Goal: Task Accomplishment & Management: Manage account settings

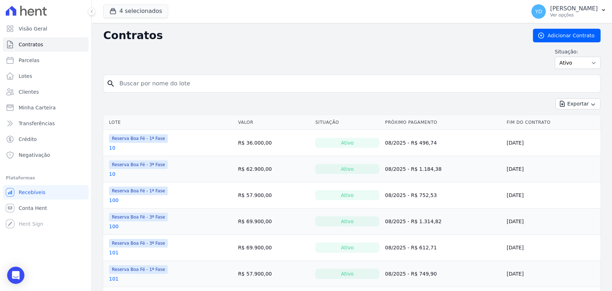
click at [540, 34] on icon at bounding box center [540, 35] width 7 height 7
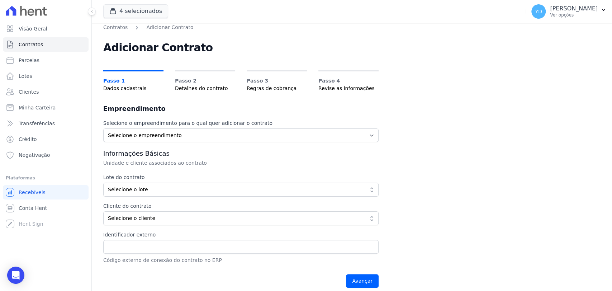
scroll to position [11, 0]
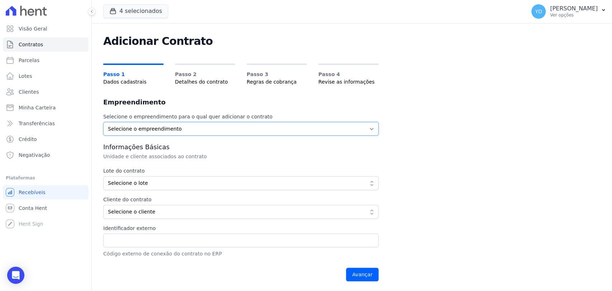
click at [165, 131] on select "Selecione o empreendimento Parque das Palmeiras Reserva Boa Fé - 1ª Fase Reserv…" at bounding box center [240, 129] width 275 height 14
click at [166, 118] on label "Selecione o empreendimento para o qual quer adicionar o contrato" at bounding box center [240, 117] width 275 height 8
click at [171, 124] on select "Selecione o empreendimento Parque das Palmeiras Reserva Boa Fé - 1ª Fase Reserv…" at bounding box center [240, 129] width 275 height 14
select select "57b52cc6-1199-41ba-8b4a-8ca0d0857211"
click at [103, 122] on select "Selecione o empreendimento Parque das Palmeiras Reserva Boa Fé - 1ª Fase Reserv…" at bounding box center [240, 129] width 275 height 14
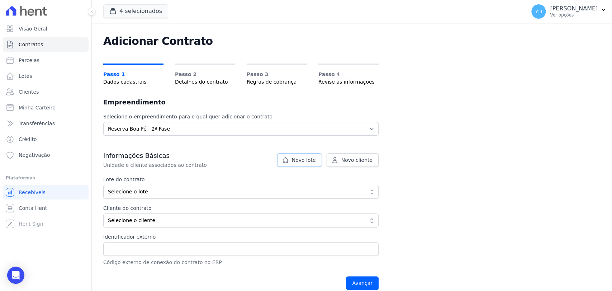
click at [307, 164] on link "Novo lote" at bounding box center [299, 160] width 45 height 14
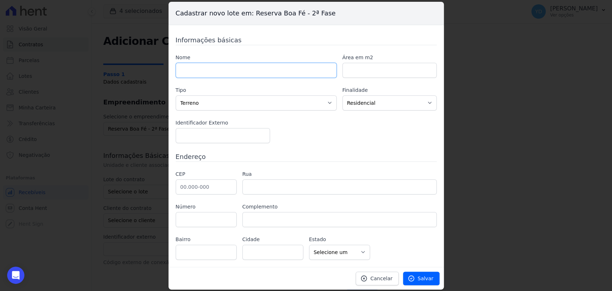
click at [292, 67] on input "text" at bounding box center [256, 70] width 161 height 15
type input "237"
paste input "1082.72"
drag, startPoint x: 348, startPoint y: 70, endPoint x: 340, endPoint y: 71, distance: 8.0
click at [340, 71] on div "Nome 237 Área em m2 1082.72 Tipo Casa Apartamento Escritório Flat Loja Espaço C…" at bounding box center [306, 98] width 261 height 89
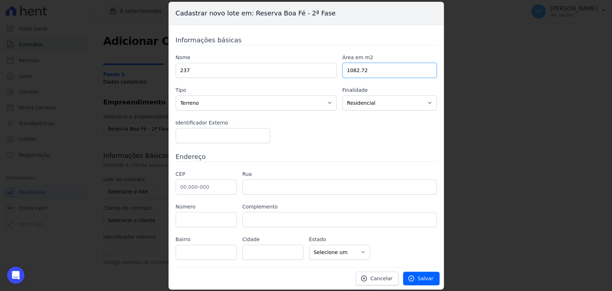
type input "1082.72"
click at [224, 184] on input "text" at bounding box center [206, 186] width 61 height 15
type input "36.126-000"
type input "Belmiro Braga"
select select "MG"
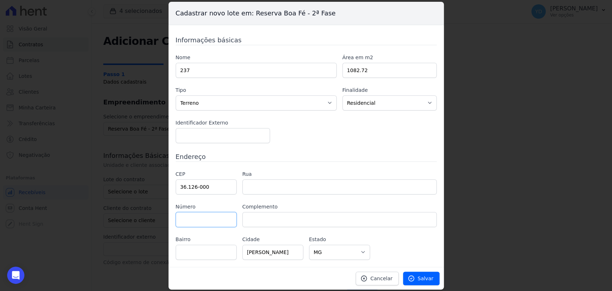
click at [410, 239] on div "CEP 36.126-000 Rua Número Complemento Bairro Cidade Belmiro Braga" at bounding box center [306, 214] width 261 height 89
click at [433, 280] on link "Salvar" at bounding box center [421, 278] width 37 height 14
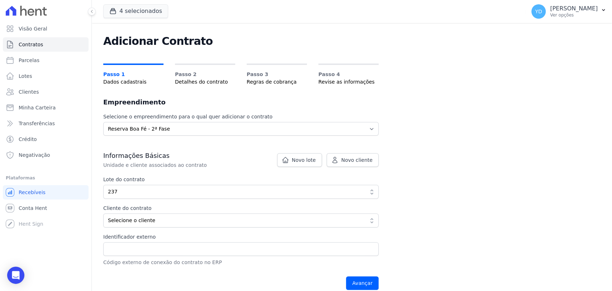
click at [341, 167] on p "Unidade e cliente associados ao contrato" at bounding box center [223, 164] width 241 height 7
click at [345, 156] on span "Novo cliente" at bounding box center [356, 159] width 31 height 7
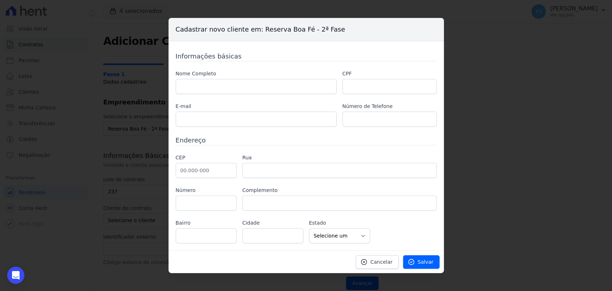
click at [237, 75] on label "Nome Completo" at bounding box center [256, 74] width 161 height 8
click at [242, 81] on input "text" at bounding box center [256, 86] width 161 height 15
paste input "PEDRO HENRIQUE MENDONÇA RODRIGUES"
type input "PEDRO HENRIQUE MENDONÇA RODRIGUES"
click at [366, 79] on input "text" at bounding box center [389, 86] width 94 height 15
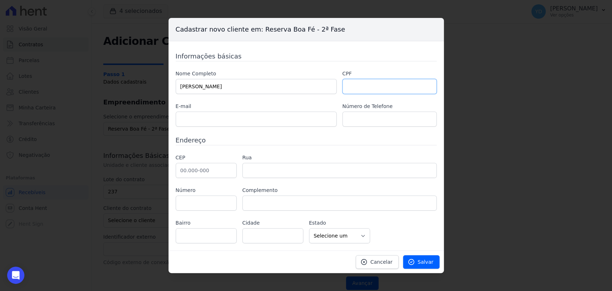
paste input "092.689.186-33"
type input "092.689.186-33"
click at [302, 112] on input "text" at bounding box center [256, 118] width 161 height 15
paste input "pedrohrodrigues@hotmail.com"
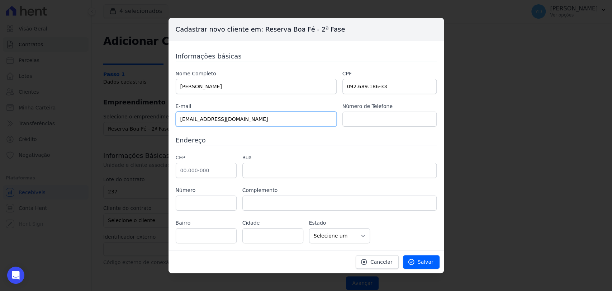
type input "pedrohrodrigues@hotmail.com"
drag, startPoint x: 371, startPoint y: 125, endPoint x: 369, endPoint y: 119, distance: 6.5
click at [371, 125] on input "text" at bounding box center [389, 118] width 94 height 15
paste input "(32) 9 8809-9915"
type input "(32) 9 8809-9915"
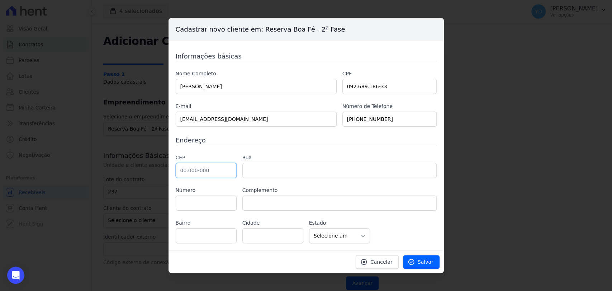
click at [209, 173] on input "text" at bounding box center [206, 170] width 61 height 15
paste input "36.033-090"
type input "36.033-090"
drag, startPoint x: 261, startPoint y: 172, endPoint x: 240, endPoint y: 189, distance: 26.9
click at [261, 173] on input "text" at bounding box center [339, 170] width 194 height 15
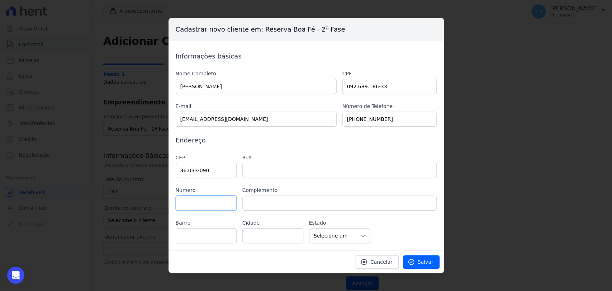
click at [227, 203] on input "text" at bounding box center [206, 202] width 61 height 15
type input "Rua Comendador Pantaleone Arcuri"
type input "Teixeiras"
type input "Juiz de Fora"
select select "MG"
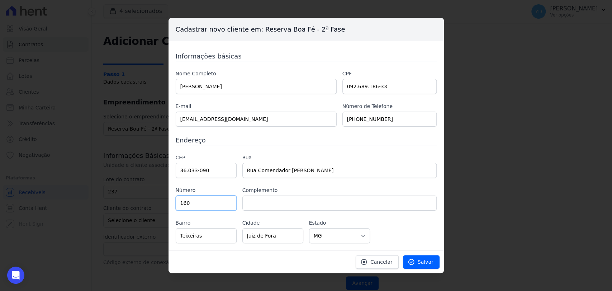
type input "160"
type input "1503"
click at [429, 262] on span "Salvar" at bounding box center [426, 261] width 16 height 7
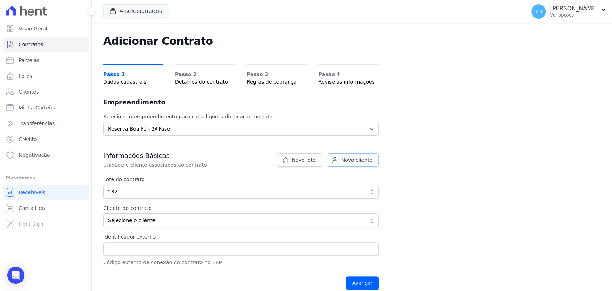
click at [345, 157] on span "Novo cliente" at bounding box center [356, 159] width 31 height 7
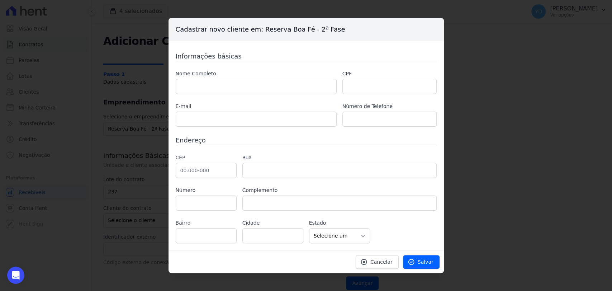
drag, startPoint x: 279, startPoint y: 97, endPoint x: 276, endPoint y: 87, distance: 10.9
click at [277, 90] on div "Nome Completo CPF E-mail Número de Telefone" at bounding box center [306, 98] width 261 height 57
click at [276, 87] on input "text" at bounding box center [256, 86] width 161 height 15
paste input "TAMIRES XAVIER DE SOUZA RODRIGUES"
type input "TAMIRES XAVIER DE SOUZA RODRIGUES"
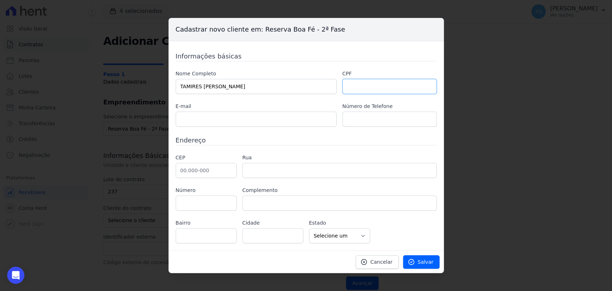
drag, startPoint x: 368, startPoint y: 80, endPoint x: 370, endPoint y: 92, distance: 12.4
click at [370, 86] on input "text" at bounding box center [389, 86] width 94 height 15
click at [367, 111] on input "text" at bounding box center [389, 118] width 94 height 15
paste input "(32) 9 99458421"
type input "(32) 9 99458421"
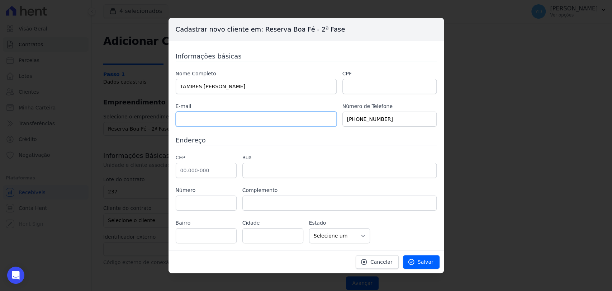
click at [200, 118] on input "text" at bounding box center [256, 118] width 161 height 15
paste input "Tfarm001@yahoo.com.br"
click at [181, 120] on input "Tfarm001@yahoo.com.br" at bounding box center [256, 118] width 161 height 15
type input "Tfarm001@yahoo.com.br"
click at [223, 171] on input "text" at bounding box center [206, 170] width 61 height 15
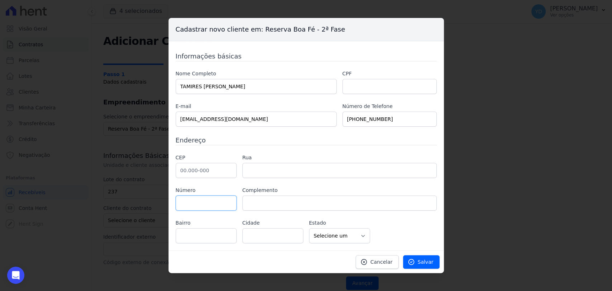
drag, startPoint x: 204, startPoint y: 207, endPoint x: 205, endPoint y: 203, distance: 3.9
click at [204, 207] on input "text" at bounding box center [206, 202] width 61 height 15
click at [288, 165] on input "text" at bounding box center [339, 170] width 194 height 15
click at [209, 176] on input "text" at bounding box center [206, 170] width 61 height 15
paste input "36.033-090"
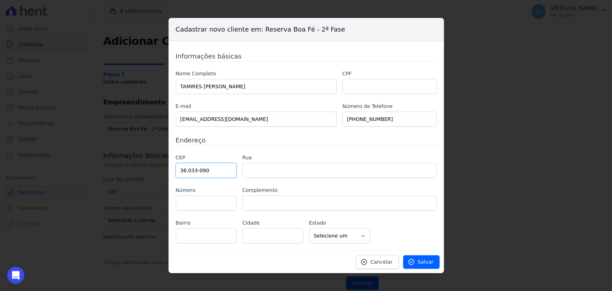
type input "36.033-090"
click at [255, 174] on input "text" at bounding box center [339, 170] width 194 height 15
type input "Rua Comendador Pantaleone Arcuri"
type input "Teixeiras"
type input "Juiz de Fora"
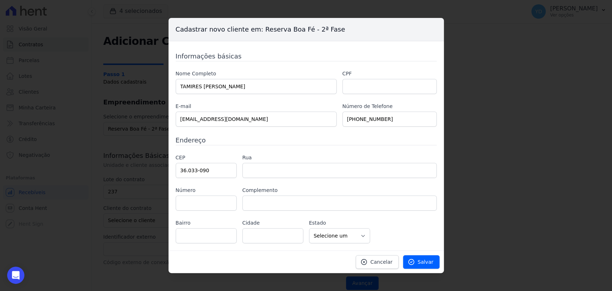
select select "MG"
click at [223, 201] on input "text" at bounding box center [206, 202] width 61 height 15
type input "160"
type input "1503 torre 1"
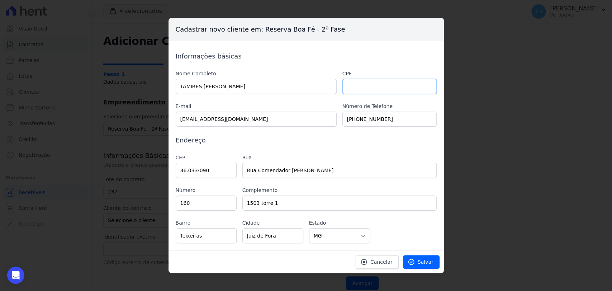
click at [365, 81] on input "text" at bounding box center [389, 86] width 94 height 15
paste input "085.211.926-73"
type input "085.211.926-73"
click at [347, 122] on input "(32) 9 99458421" at bounding box center [389, 118] width 94 height 15
click at [345, 140] on h3 "Endereço" at bounding box center [306, 140] width 261 height 10
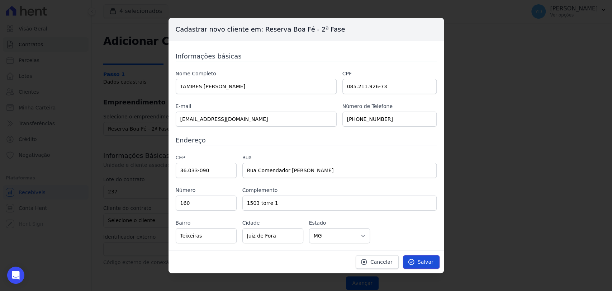
click at [418, 262] on link "Salvar" at bounding box center [421, 262] width 37 height 14
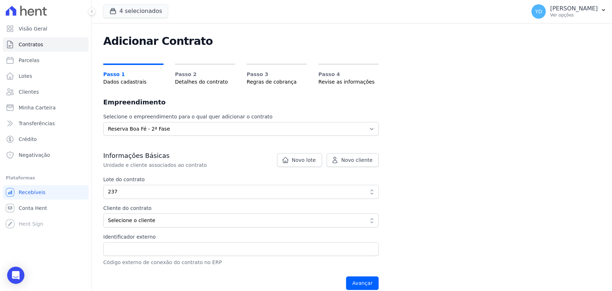
click at [260, 227] on div "Informações Básicas Unidade e cliente associados ao contrato Lote do contrato b…" at bounding box center [240, 208] width 275 height 115
click at [254, 217] on span "Selecione o cliente" at bounding box center [236, 221] width 256 height 8
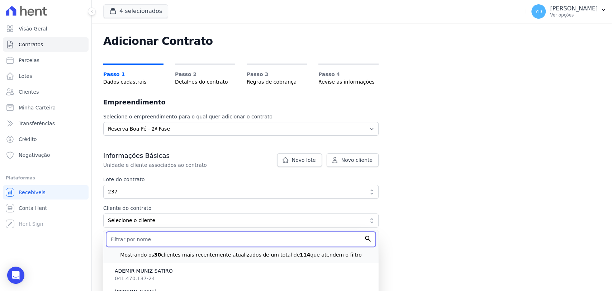
drag, startPoint x: 275, startPoint y: 245, endPoint x: 274, endPoint y: 240, distance: 5.0
click at [275, 245] on input "text" at bounding box center [241, 239] width 270 height 15
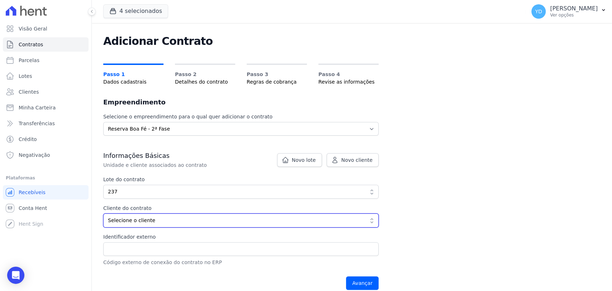
click at [155, 219] on span "Selecione o cliente" at bounding box center [236, 221] width 256 height 8
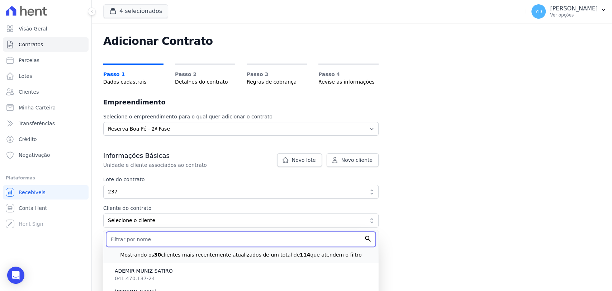
click at [137, 241] on input "text" at bounding box center [241, 239] width 270 height 15
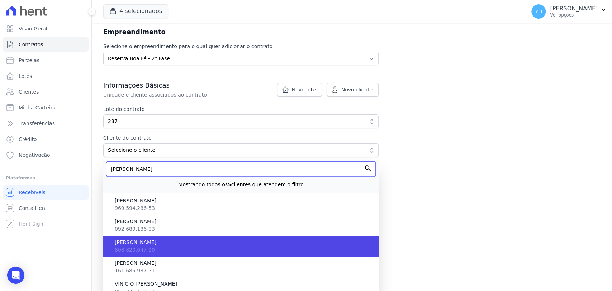
scroll to position [92, 0]
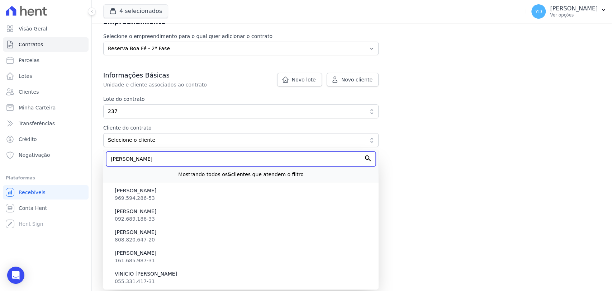
type input "pedro"
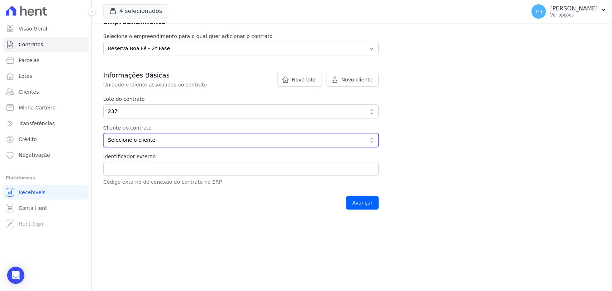
click at [149, 137] on span "Selecione o cliente" at bounding box center [236, 140] width 256 height 8
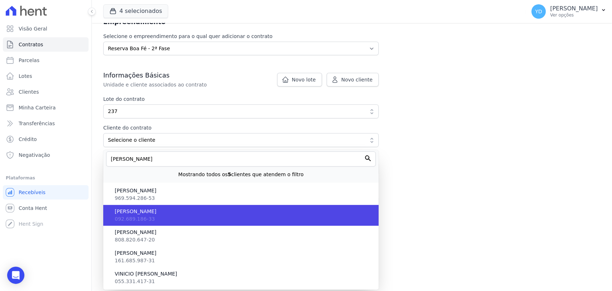
click at [173, 217] on li "PEDRO HENRIQUE MENDONÇA RODRIGUES 092.689.186-33" at bounding box center [240, 215] width 275 height 21
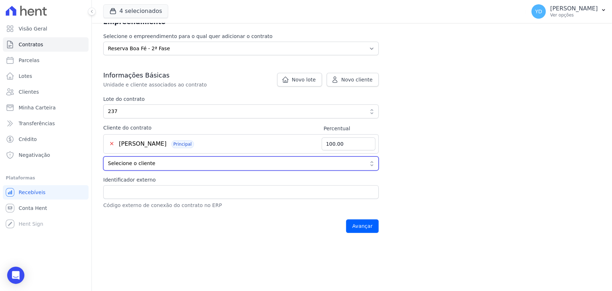
click at [305, 168] on button "Selecione o cliente" at bounding box center [240, 163] width 275 height 14
click at [217, 167] on button "Selecione o cliente" at bounding box center [240, 163] width 275 height 14
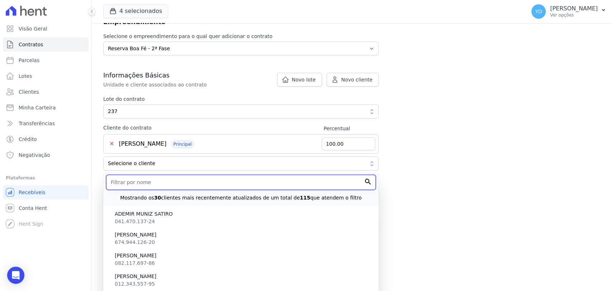
click at [221, 181] on input "text" at bounding box center [241, 182] width 270 height 15
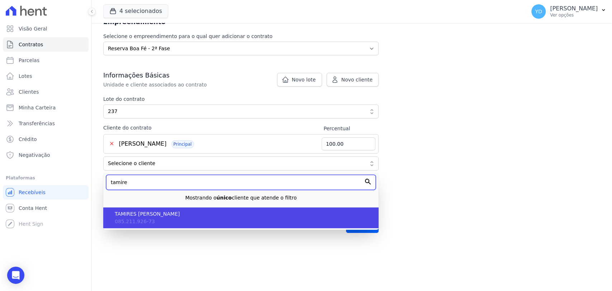
type input "tamire"
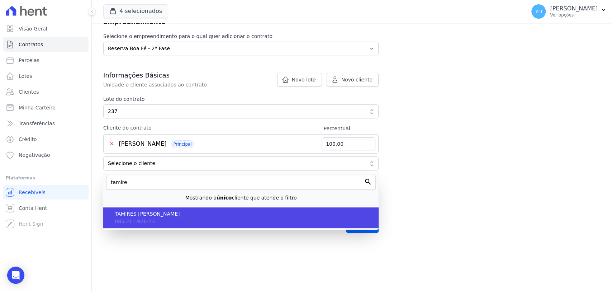
click at [194, 212] on span "TAMIRES XAVIER DE SOUZA RODRIGUES" at bounding box center [244, 214] width 258 height 8
type input "50.00"
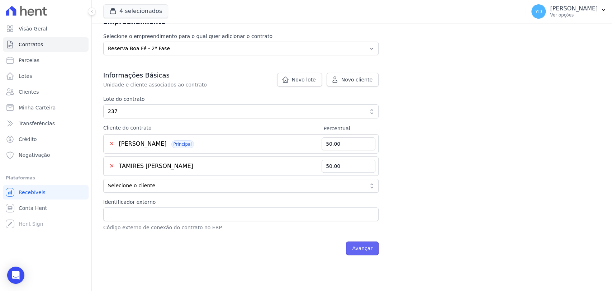
click at [372, 247] on input "Avançar" at bounding box center [362, 248] width 33 height 14
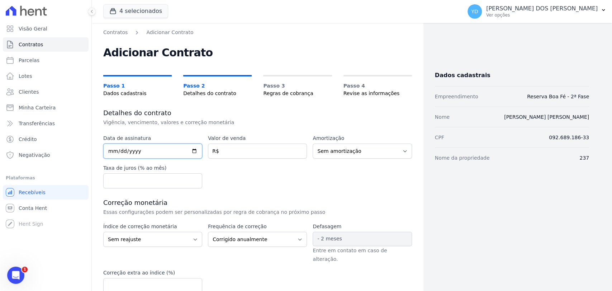
drag, startPoint x: 174, startPoint y: 152, endPoint x: 289, endPoint y: 15, distance: 178.4
click at [174, 152] on input "date" at bounding box center [152, 150] width 99 height 15
type input "2025-08-11"
click at [293, 152] on input "number" at bounding box center [257, 150] width 99 height 15
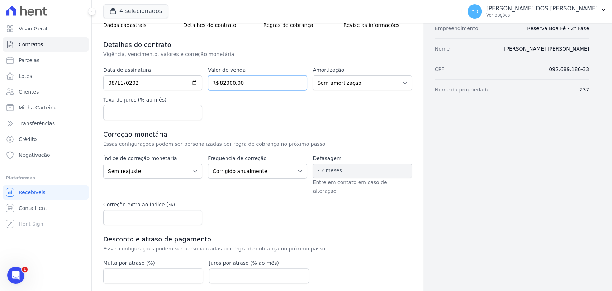
scroll to position [115, 0]
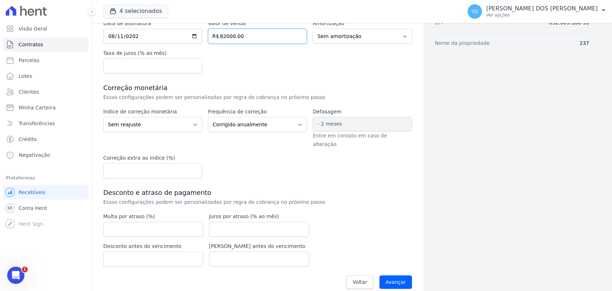
type input "82000.00"
click at [168, 222] on input "number" at bounding box center [153, 229] width 100 height 15
type input "10.00"
type input "1.00"
click at [398, 275] on input "Avançar" at bounding box center [395, 282] width 33 height 14
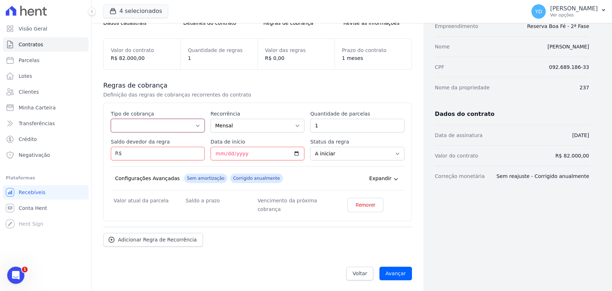
click at [160, 123] on select "Parcela Normal Entrada Sinal Intercalada Chaves Pré-chaves Pós-chaves Impostos …" at bounding box center [158, 126] width 94 height 14
click at [111, 119] on select "Parcela Normal Entrada Sinal Intercalada Chaves Pré-chaves Pós-chaves Impostos …" at bounding box center [158, 126] width 94 height 14
drag, startPoint x: 160, startPoint y: 125, endPoint x: 158, endPoint y: 130, distance: 5.3
click at [160, 124] on select "Parcela Normal Entrada Sinal Intercalada Chaves Pré-chaves Pós-chaves Impostos …" at bounding box center [158, 126] width 94 height 14
select select "down_payment"
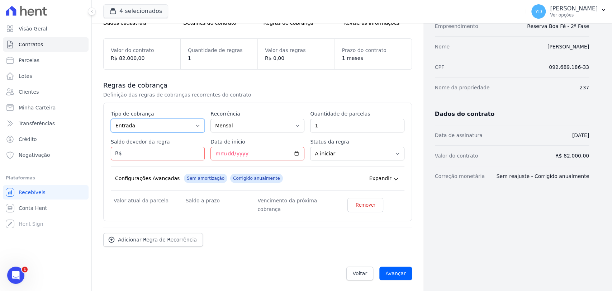
click at [111, 119] on select "Parcela Normal Entrada Sinal Intercalada Chaves Pré-chaves Pós-chaves Impostos …" at bounding box center [158, 126] width 94 height 14
click at [146, 127] on select "Parcela Normal Entrada Sinal Intercalada Chaves Pré-chaves Pós-chaves Impostos …" at bounding box center [158, 126] width 94 height 14
click at [127, 154] on input "Saldo devedor da regra" at bounding box center [158, 154] width 94 height 14
type input "1000.00"
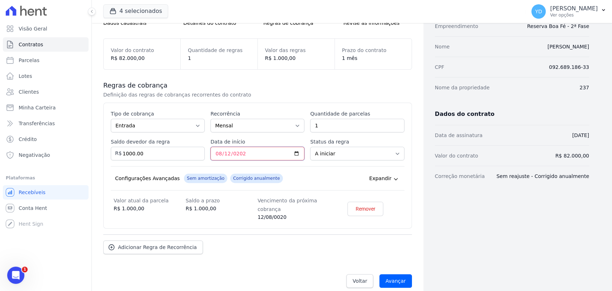
type input "2025-08-12"
click at [144, 247] on span "Adicionar Regra de Recorrência" at bounding box center [157, 246] width 79 height 7
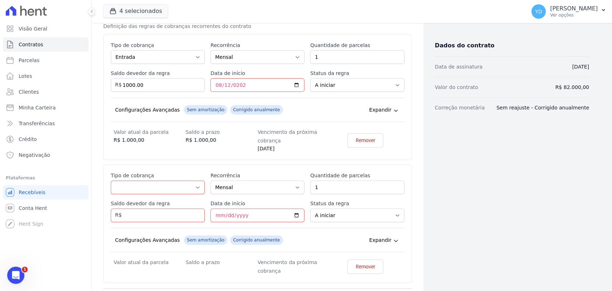
scroll to position [200, 0]
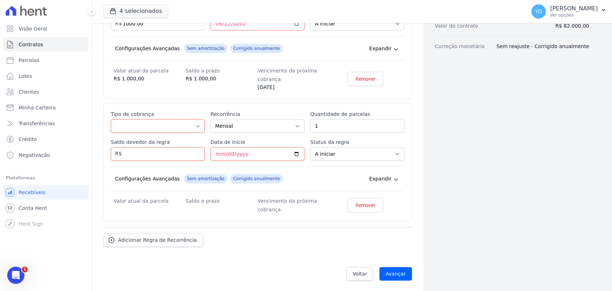
drag, startPoint x: 152, startPoint y: 114, endPoint x: 155, endPoint y: 121, distance: 7.6
click at [153, 115] on label "Tipo de cobrança" at bounding box center [158, 113] width 94 height 7
click at [153, 119] on select "Parcela Normal Entrada Sinal Intercalada Chaves Pré-chaves Pós-chaves Impostos …" at bounding box center [158, 126] width 94 height 14
click at [155, 121] on select "Parcela Normal Entrada Sinal Intercalada Chaves Pré-chaves Pós-chaves Impostos …" at bounding box center [158, 126] width 94 height 14
select select "down_payment"
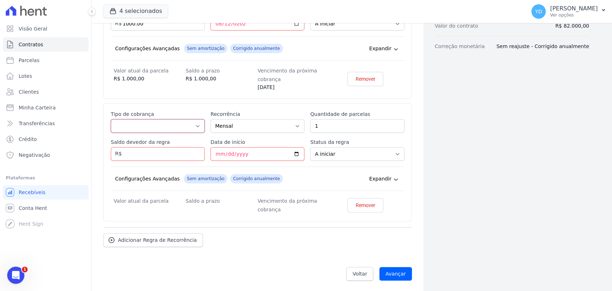
click at [111, 119] on select "Parcela Normal Entrada Sinal Intercalada Chaves Pré-chaves Pós-chaves Impostos …" at bounding box center [158, 126] width 94 height 14
click at [156, 153] on input "Saldo devedor da regra" at bounding box center [158, 154] width 94 height 14
type input "4080.00"
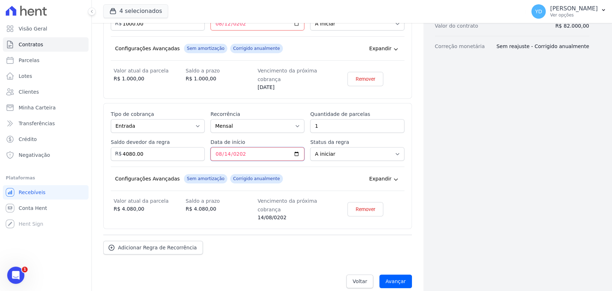
type input "2025-08-14"
click at [170, 242] on link "Adicionar Regra de Recorrência" at bounding box center [153, 248] width 100 height 14
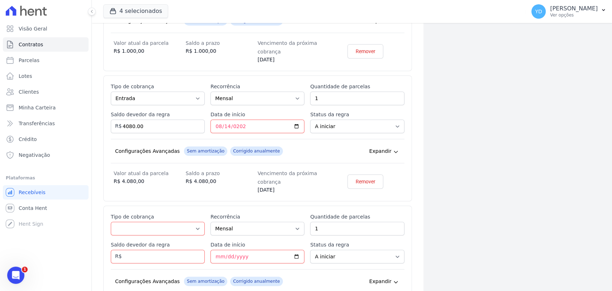
scroll to position [280, 0]
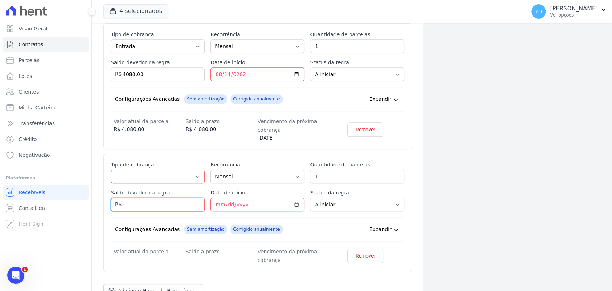
click at [168, 201] on input "Saldo devedor da regra" at bounding box center [158, 205] width 94 height 14
type input "62240.16"
click at [330, 173] on input "1" at bounding box center [357, 177] width 94 height 14
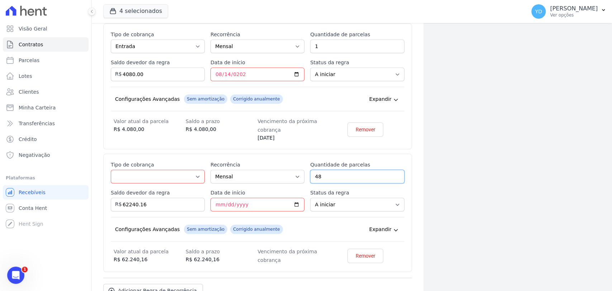
type input "48"
click at [157, 176] on select "Parcela Normal Entrada Sinal Intercalada Chaves Pré-chaves Pós-chaves Impostos …" at bounding box center [158, 177] width 94 height 14
select select "standard"
click at [111, 170] on select "Parcela Normal Entrada Sinal Intercalada Chaves Pré-chaves Pós-chaves Impostos …" at bounding box center [158, 177] width 94 height 14
click at [198, 131] on dd "R$ 4.080,00" at bounding box center [222, 129] width 72 height 8
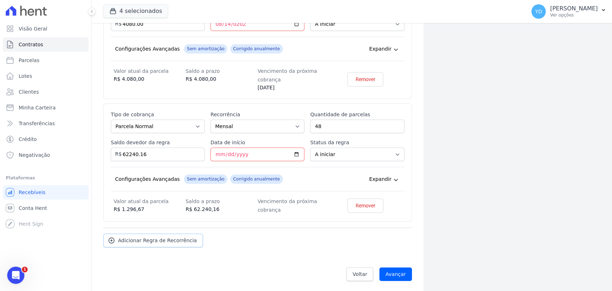
click at [160, 239] on span "Adicionar Regra de Recorrência" at bounding box center [157, 240] width 79 height 7
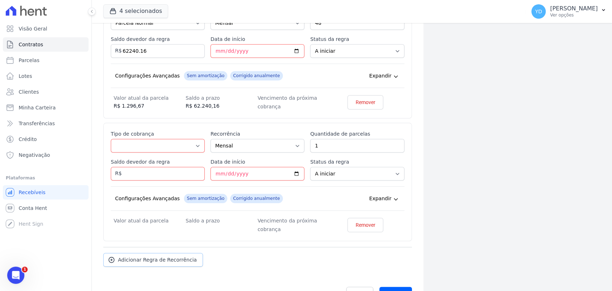
scroll to position [452, 0]
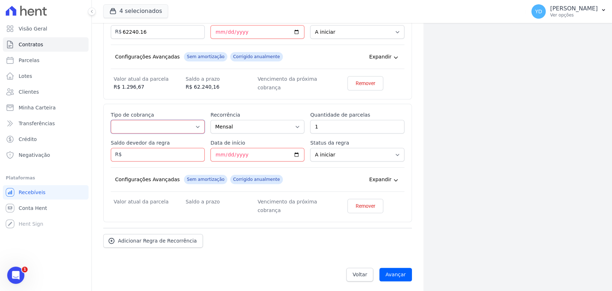
click at [163, 124] on select "Parcela Normal Entrada Sinal Intercalada Chaves Pré-chaves Pós-chaves Impostos …" at bounding box center [158, 127] width 94 height 14
select select "interleaved"
click at [111, 120] on select "Parcela Normal Entrada Sinal Intercalada Chaves Pré-chaves Pós-chaves Impostos …" at bounding box center [158, 127] width 94 height 14
click at [318, 125] on input "1" at bounding box center [357, 127] width 94 height 14
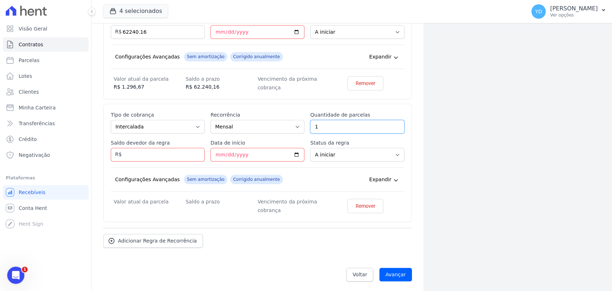
click at [318, 125] on input "1" at bounding box center [357, 127] width 94 height 14
type input "4"
click at [155, 155] on input "Saldo devedor da regra" at bounding box center [158, 155] width 94 height 14
type input "10000"
click at [169, 176] on div "Configurações Avançadas" at bounding box center [147, 179] width 65 height 7
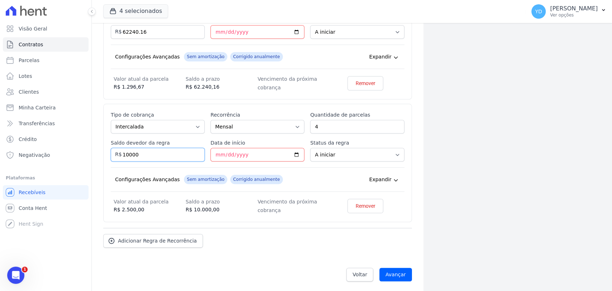
click at [156, 150] on input "10000" at bounding box center [158, 155] width 94 height 14
click at [217, 156] on input "Data de início" at bounding box center [257, 155] width 94 height 14
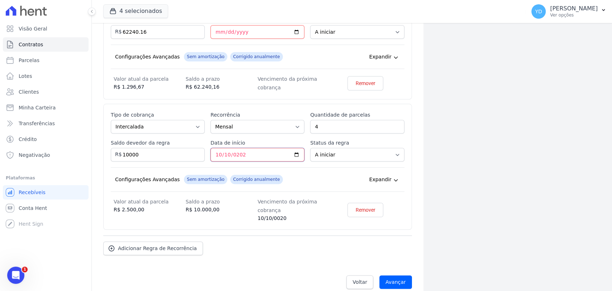
type input "2026-10-10"
drag, startPoint x: 237, startPoint y: 123, endPoint x: 237, endPoint y: 131, distance: 7.9
click at [237, 123] on select "Mensal Bimestral Trimestral Semestral Anual" at bounding box center [257, 127] width 94 height 14
select select "12"
click at [210, 120] on select "Mensal Bimestral Trimestral Semestral Anual" at bounding box center [257, 127] width 94 height 14
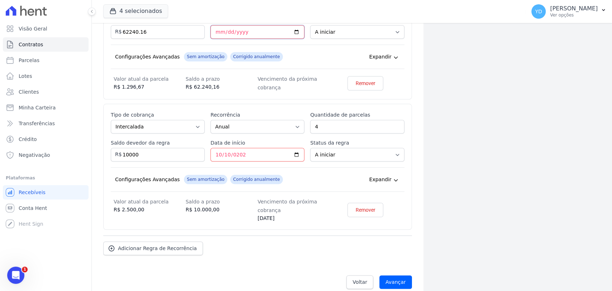
click at [218, 33] on input "Data de início" at bounding box center [257, 32] width 94 height 14
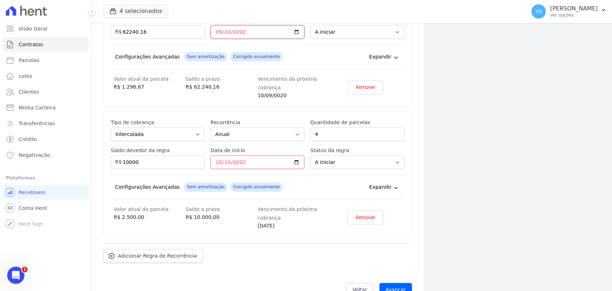
type input "2025-09-10"
click at [256, 69] on div "Esse tipo de parcela não entra no saldo devedor do contrato. Tipo de cobrança P…" at bounding box center [258, 44] width 294 height 111
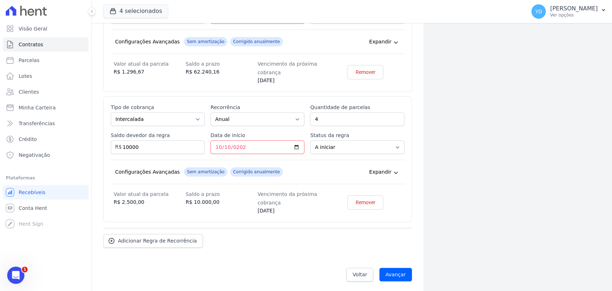
scroll to position [467, 0]
click at [393, 273] on input "Avançar" at bounding box center [395, 274] width 33 height 14
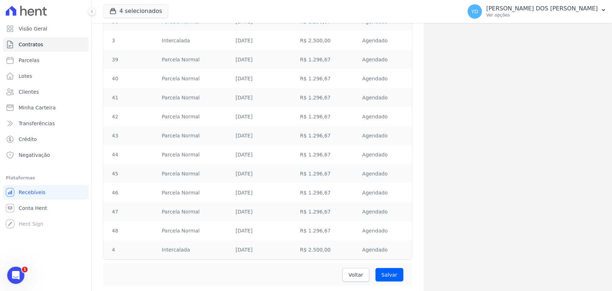
scroll to position [936, 0]
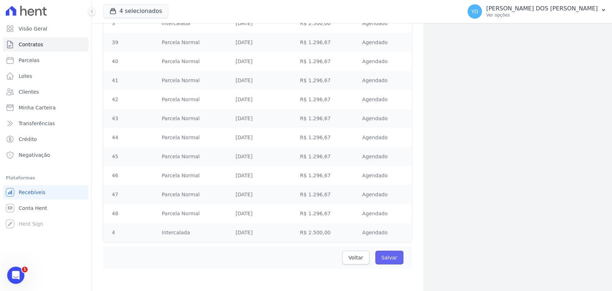
click at [388, 258] on input "Salvar" at bounding box center [389, 257] width 28 height 14
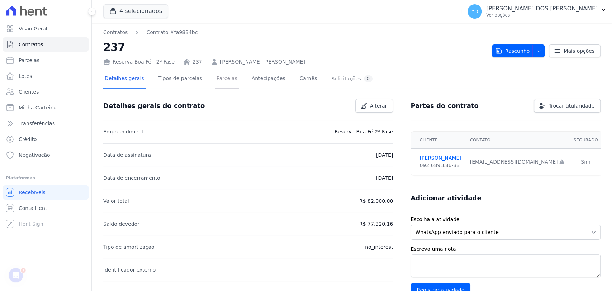
click at [222, 80] on link "Parcelas" at bounding box center [227, 79] width 24 height 19
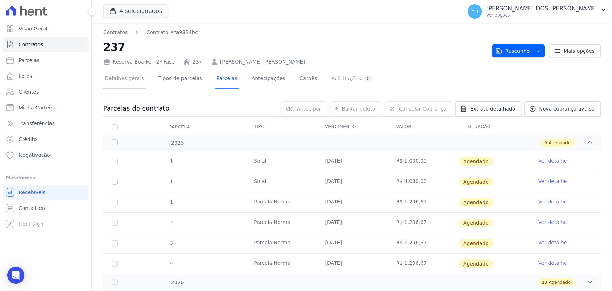
click at [137, 85] on link "Detalhes gerais" at bounding box center [124, 79] width 42 height 19
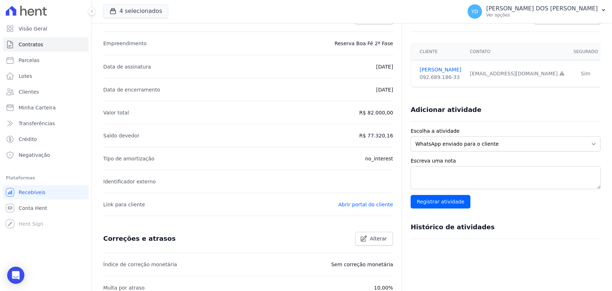
scroll to position [207, 0]
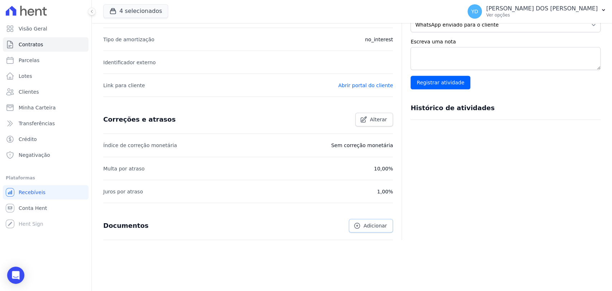
click at [358, 230] on link "Adicionar" at bounding box center [371, 226] width 44 height 14
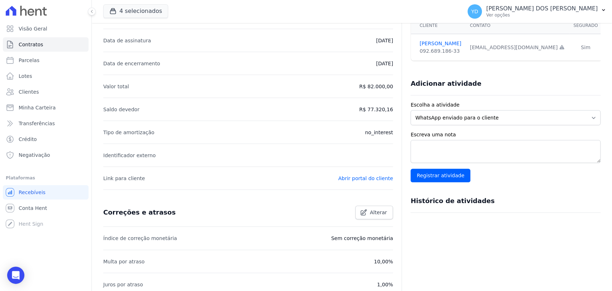
scroll to position [0, 0]
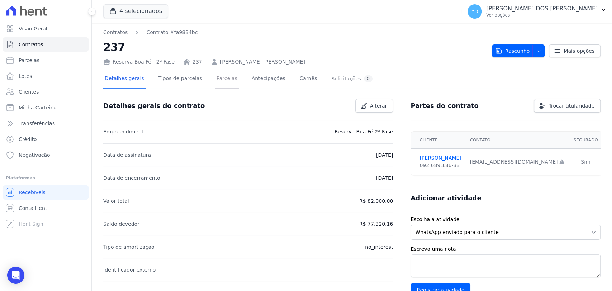
click at [215, 80] on link "Parcelas" at bounding box center [227, 79] width 24 height 19
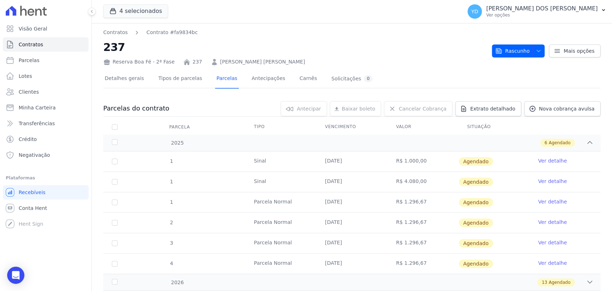
click at [544, 157] on link "Ver detalhe" at bounding box center [552, 160] width 29 height 7
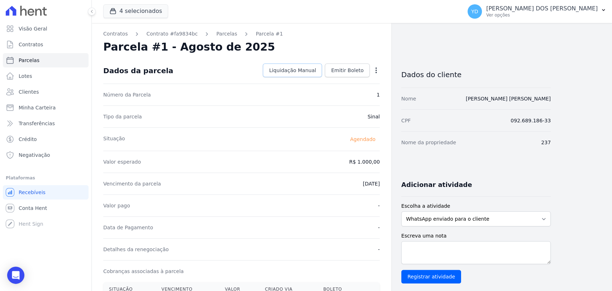
click at [304, 71] on span "Liquidação Manual" at bounding box center [292, 70] width 47 height 7
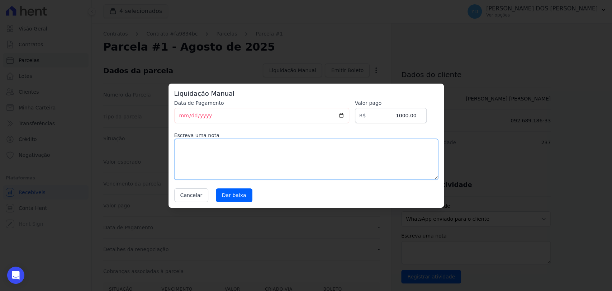
click at [309, 157] on textarea at bounding box center [306, 159] width 264 height 41
type textarea "Pagamento da reserva via PIX"
click at [182, 118] on input "2025-08-12" at bounding box center [261, 115] width 175 height 15
type input "0007-10-31"
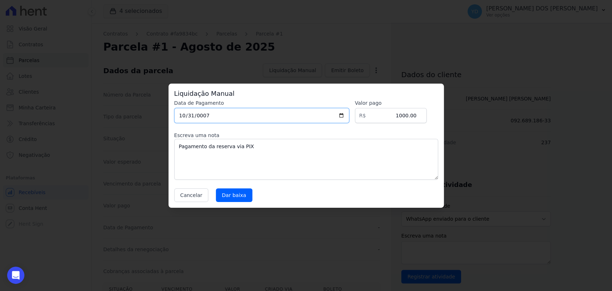
click at [191, 118] on input "0007-10-31" at bounding box center [261, 115] width 175 height 15
type input "2025-07-31"
click at [196, 159] on textarea "Pagamento da reserva via PIX" at bounding box center [306, 159] width 264 height 41
click at [240, 198] on input "Dar baixa" at bounding box center [234, 195] width 37 height 14
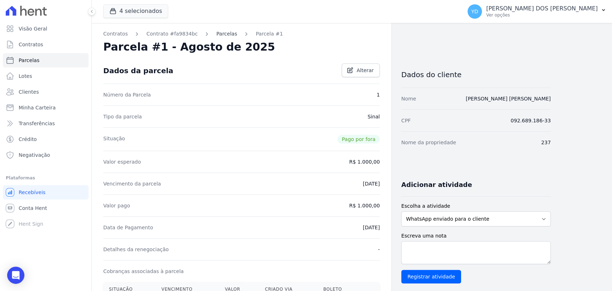
click at [218, 37] on link "Parcelas" at bounding box center [226, 34] width 21 height 8
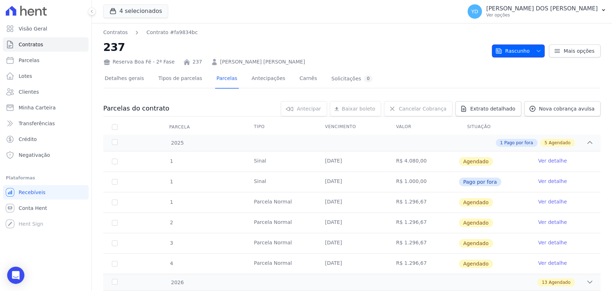
click at [514, 57] on span "Rascunho" at bounding box center [512, 50] width 34 height 13
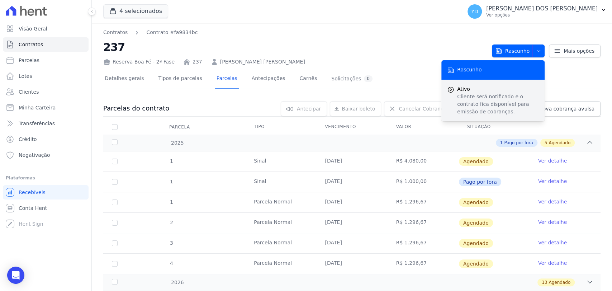
click at [514, 101] on p "Cliente será notificado e o contrato fica disponível para emissão de cobranças." at bounding box center [498, 104] width 82 height 23
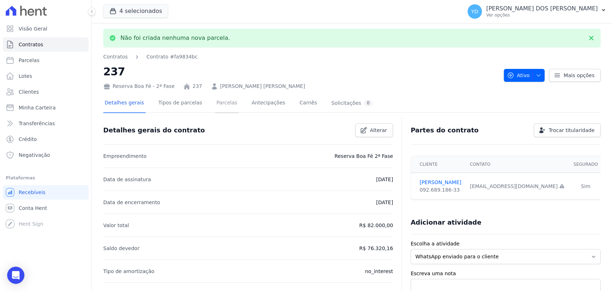
click at [219, 105] on link "Parcelas" at bounding box center [227, 103] width 24 height 19
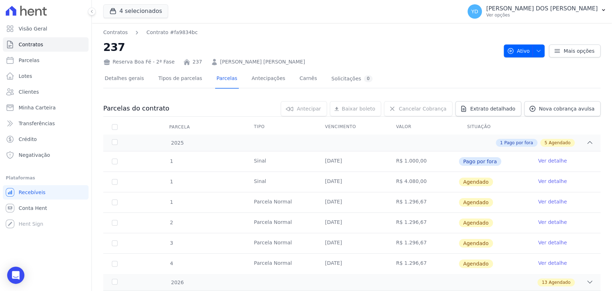
click at [542, 185] on td "Ver detalhe" at bounding box center [564, 182] width 71 height 20
click at [542, 182] on link "Ver detalhe" at bounding box center [552, 180] width 29 height 7
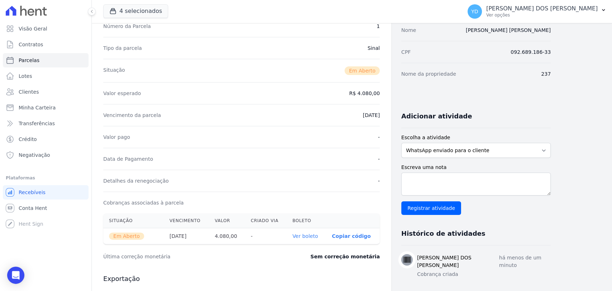
scroll to position [80, 0]
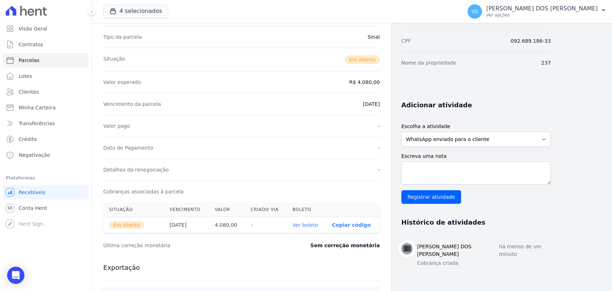
click at [314, 227] on link "Ver boleto" at bounding box center [304, 225] width 25 height 6
click at [55, 42] on link "Contratos" at bounding box center [46, 44] width 86 height 14
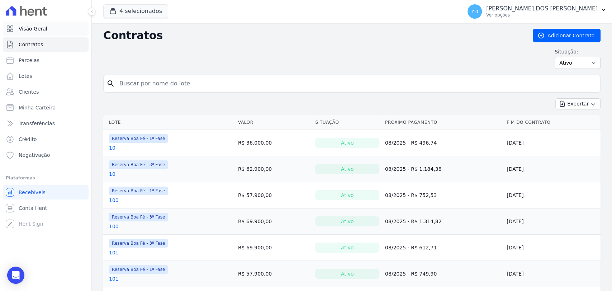
click at [56, 32] on link "Visão Geral" at bounding box center [46, 29] width 86 height 14
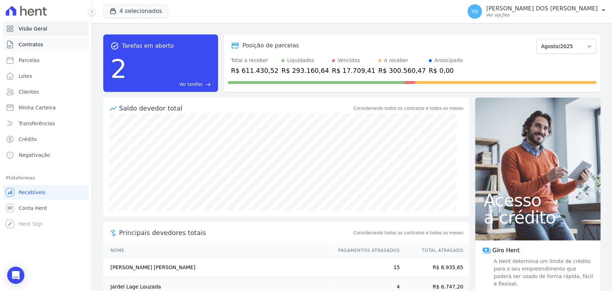
click at [56, 44] on link "Contratos" at bounding box center [46, 44] width 86 height 14
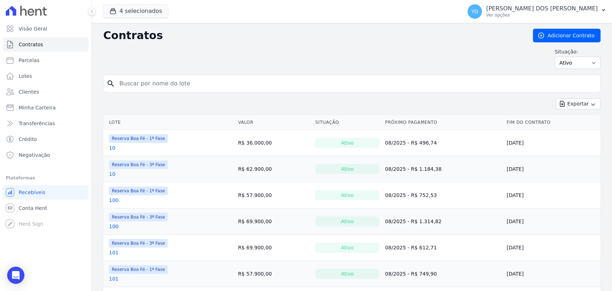
click at [218, 84] on input "search" at bounding box center [356, 83] width 482 height 14
type input "h19"
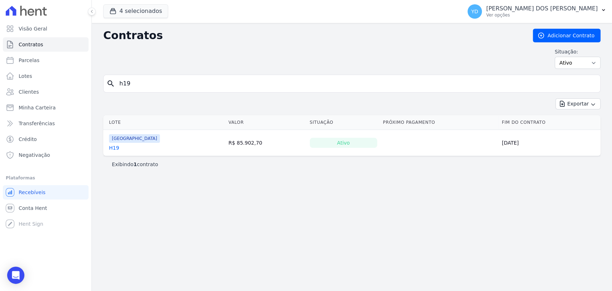
click at [191, 85] on input "h19" at bounding box center [356, 83] width 482 height 14
type input "206"
click at [40, 31] on span "Visão Geral" at bounding box center [33, 28] width 29 height 7
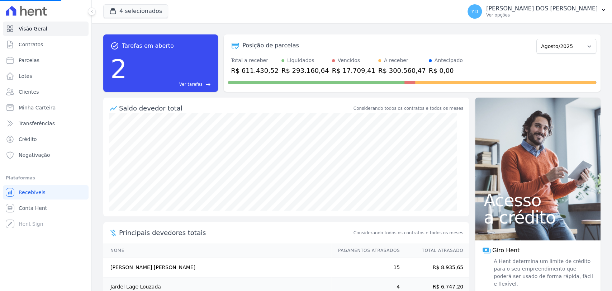
click at [200, 81] on span "Ver tarefas" at bounding box center [190, 84] width 23 height 6
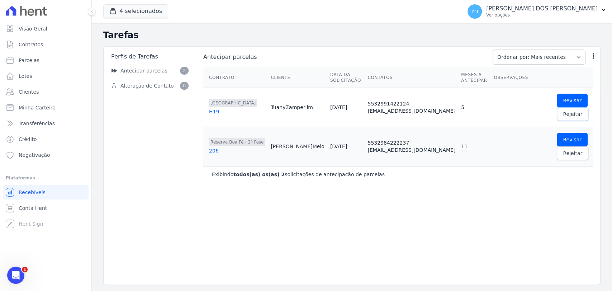
click at [557, 118] on link "Rejeitar" at bounding box center [573, 114] width 32 height 14
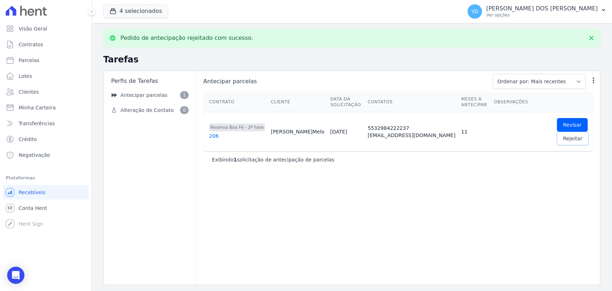
click at [557, 142] on link "Rejeitar" at bounding box center [573, 139] width 32 height 14
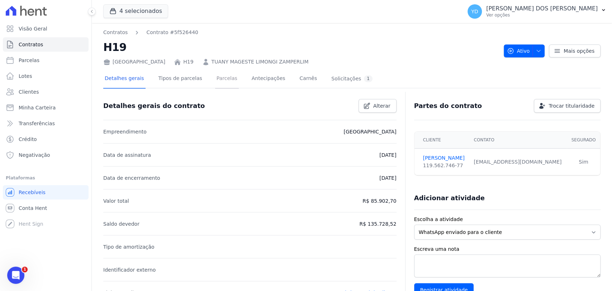
click at [215, 75] on link "Parcelas" at bounding box center [227, 79] width 24 height 19
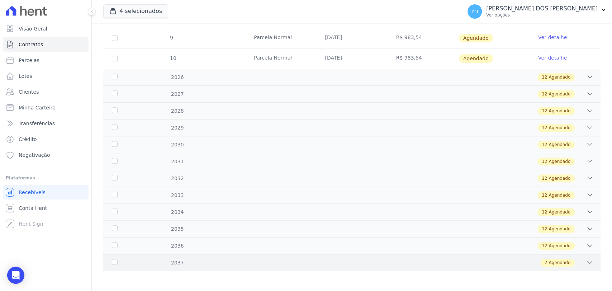
drag, startPoint x: 231, startPoint y: 259, endPoint x: 227, endPoint y: 253, distance: 6.6
click at [229, 258] on div "2 Agendado" at bounding box center [376, 262] width 434 height 8
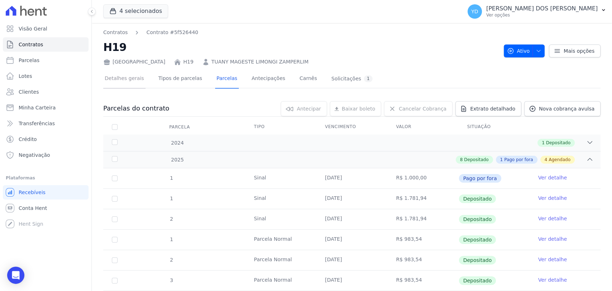
click at [116, 78] on link "Detalhes gerais" at bounding box center [124, 79] width 42 height 19
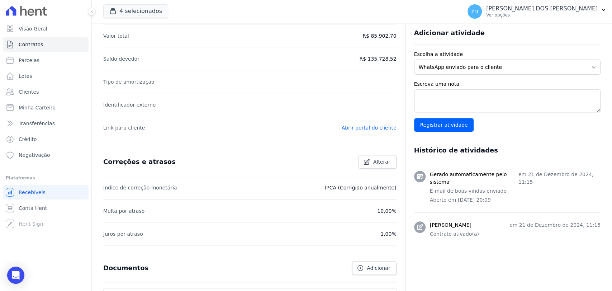
scroll to position [261, 0]
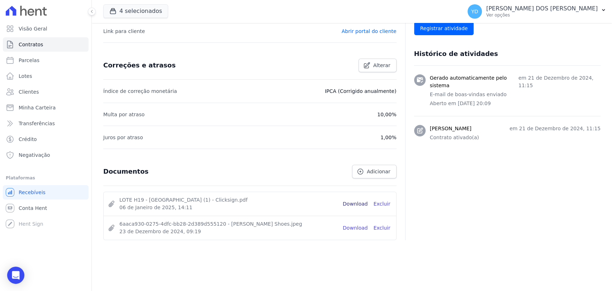
click at [344, 200] on link "Download" at bounding box center [355, 204] width 25 height 8
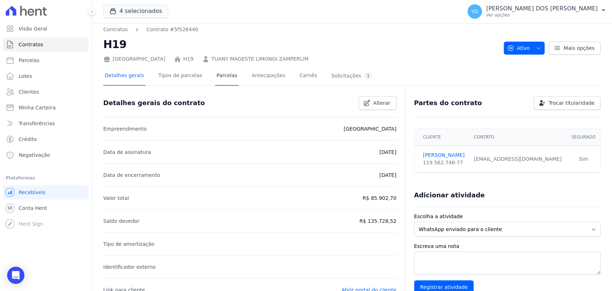
scroll to position [0, 0]
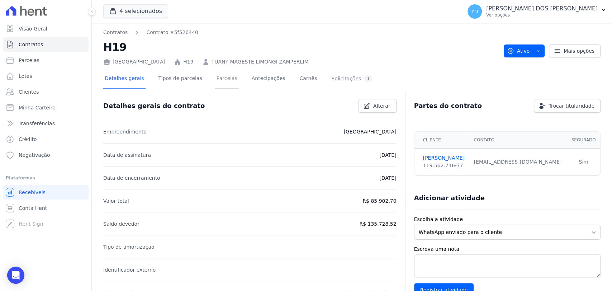
click at [218, 84] on link "Parcelas" at bounding box center [227, 79] width 24 height 19
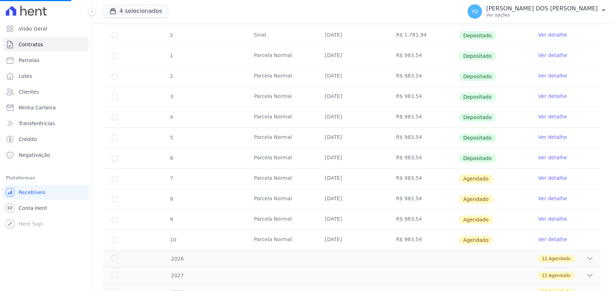
scroll to position [239, 0]
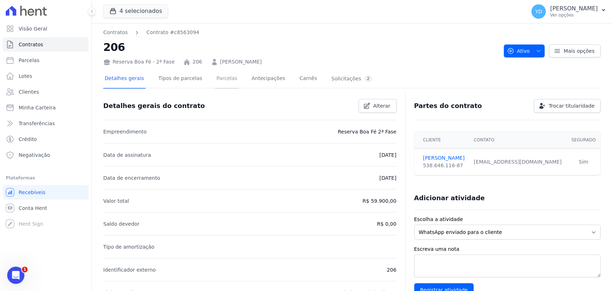
click at [215, 80] on link "Parcelas" at bounding box center [227, 79] width 24 height 19
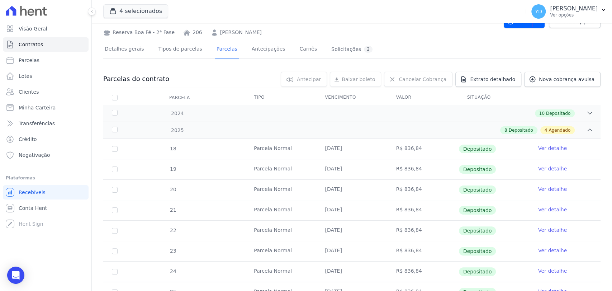
scroll to position [40, 0]
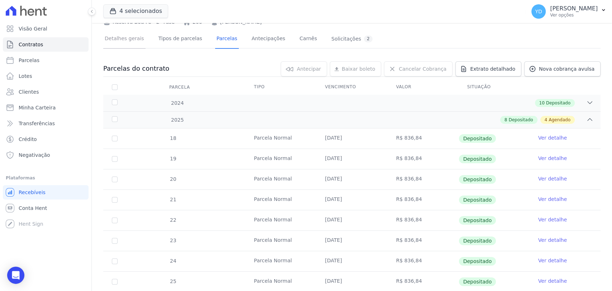
click at [120, 30] on link "Detalhes gerais" at bounding box center [124, 39] width 42 height 19
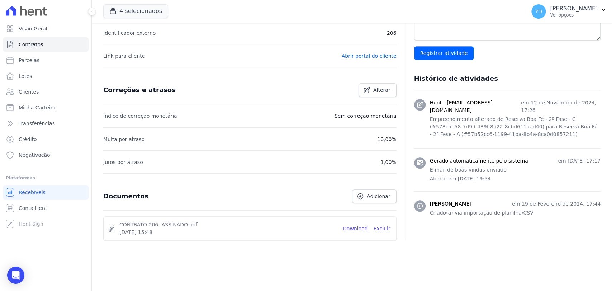
scroll to position [237, 0]
click at [355, 230] on link "Download" at bounding box center [355, 228] width 25 height 8
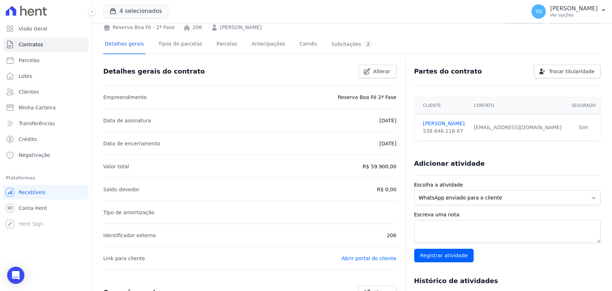
scroll to position [0, 0]
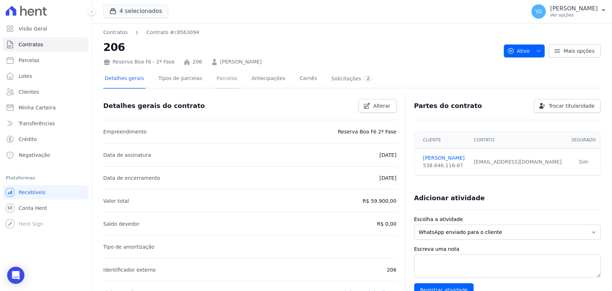
click at [223, 82] on link "Parcelas" at bounding box center [227, 79] width 24 height 19
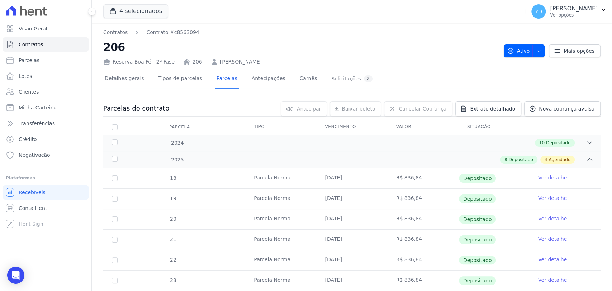
scroll to position [160, 0]
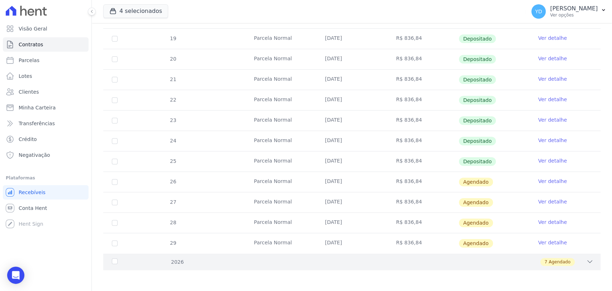
click at [250, 261] on div "7 Agendado" at bounding box center [376, 262] width 434 height 8
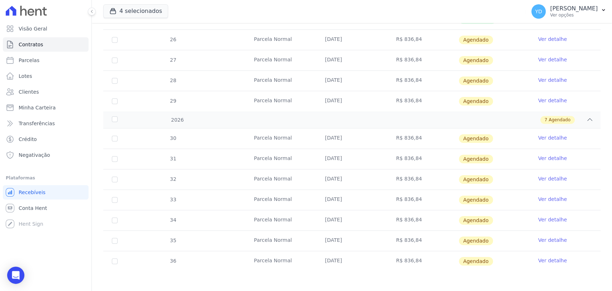
scroll to position [303, 0]
click at [113, 141] on input "checkbox" at bounding box center [115, 138] width 6 height 6
checkbox input "true"
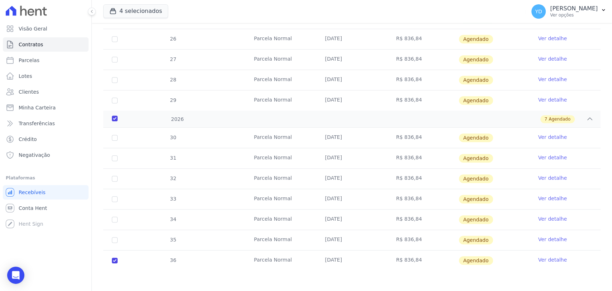
drag, startPoint x: 114, startPoint y: 242, endPoint x: 113, endPoint y: 235, distance: 6.9
click at [114, 240] on td "35" at bounding box center [114, 240] width 23 height 20
click at [114, 141] on input "checkbox" at bounding box center [115, 138] width 6 height 6
checkbox input "true"
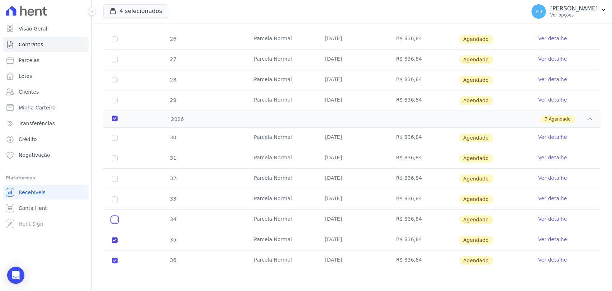
drag, startPoint x: 114, startPoint y: 219, endPoint x: 119, endPoint y: 200, distance: 19.7
click at [114, 141] on input "checkbox" at bounding box center [115, 138] width 6 height 6
checkbox input "true"
click at [115, 141] on input "checkbox" at bounding box center [115, 138] width 6 height 6
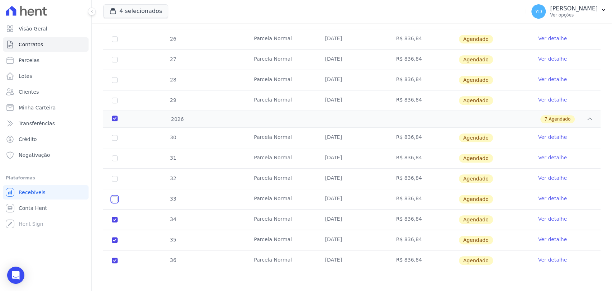
checkbox input "true"
click at [115, 141] on input "checkbox" at bounding box center [115, 138] width 6 height 6
checkbox input "true"
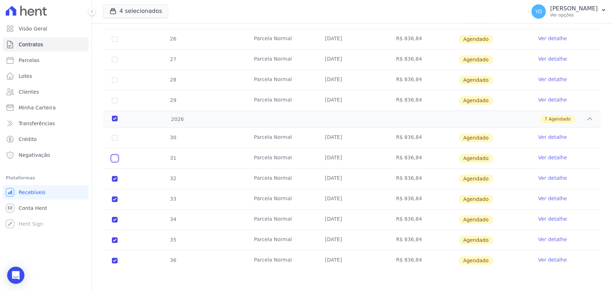
click at [114, 141] on input "checkbox" at bounding box center [115, 138] width 6 height 6
checkbox input "true"
click at [115, 136] on input "checkbox" at bounding box center [115, 138] width 6 height 6
checkbox input "true"
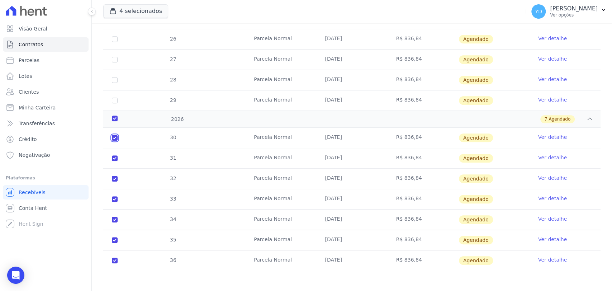
checkbox input "true"
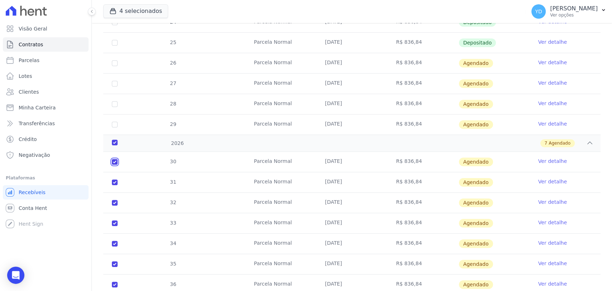
scroll to position [223, 0]
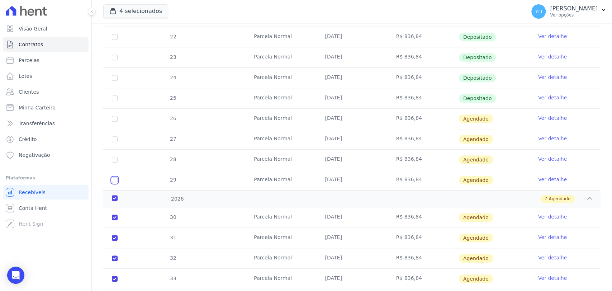
drag, startPoint x: 114, startPoint y: 181, endPoint x: 115, endPoint y: 162, distance: 18.7
click at [114, 122] on input "checkbox" at bounding box center [115, 119] width 6 height 6
checkbox input "true"
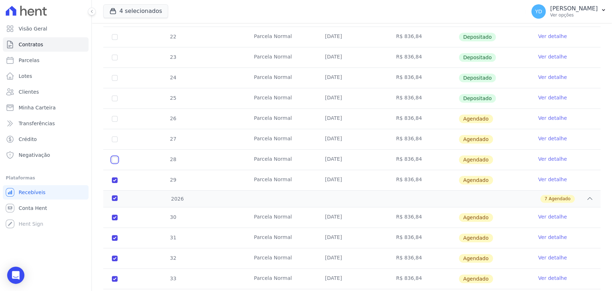
click at [113, 122] on input "checkbox" at bounding box center [115, 119] width 6 height 6
checkbox input "true"
click at [115, 122] on input "checkbox" at bounding box center [115, 119] width 6 height 6
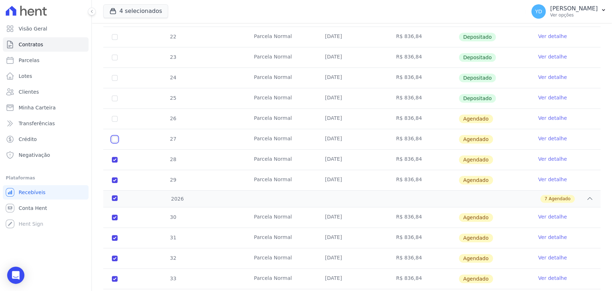
checkbox input "true"
click at [115, 117] on input "checkbox" at bounding box center [115, 119] width 6 height 6
checkbox input "true"
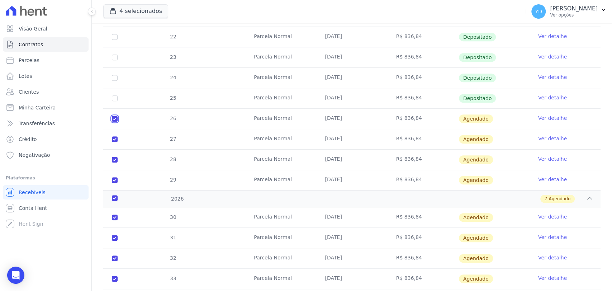
checkbox input "true"
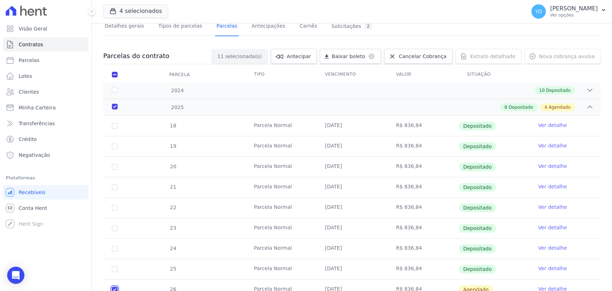
scroll to position [0, 0]
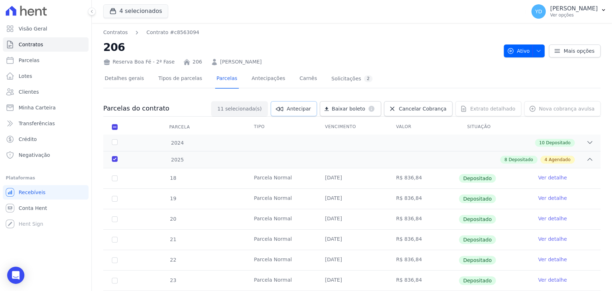
click at [315, 112] on link "Antecipar" at bounding box center [294, 108] width 46 height 15
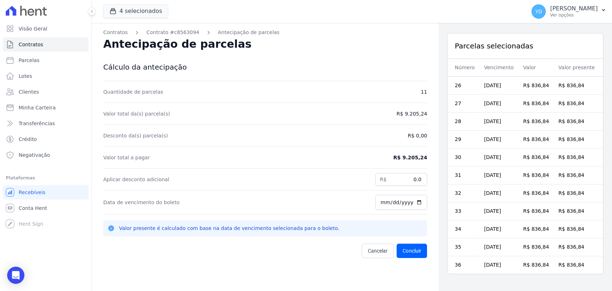
drag, startPoint x: 395, startPoint y: 157, endPoint x: 424, endPoint y: 158, distance: 28.7
click at [424, 158] on div "Contratos Contrato #c8563094 Antecipação de parcelas Antecipação de parcelas Cá…" at bounding box center [265, 168] width 347 height 291
copy dd "R$ 9.205,24"
